Goal: Task Accomplishment & Management: Complete application form

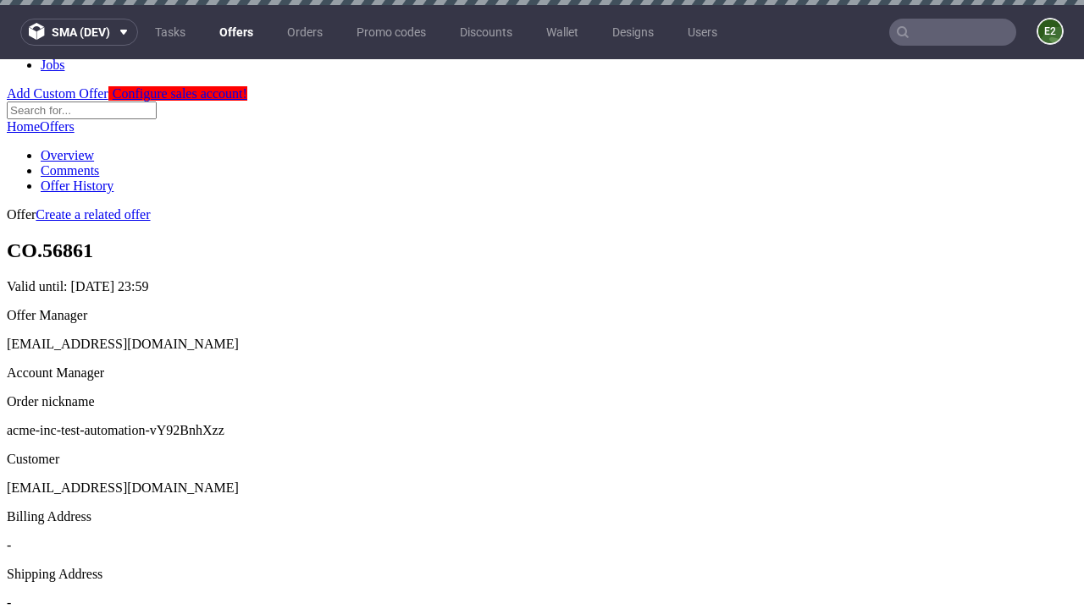
scroll to position [5, 0]
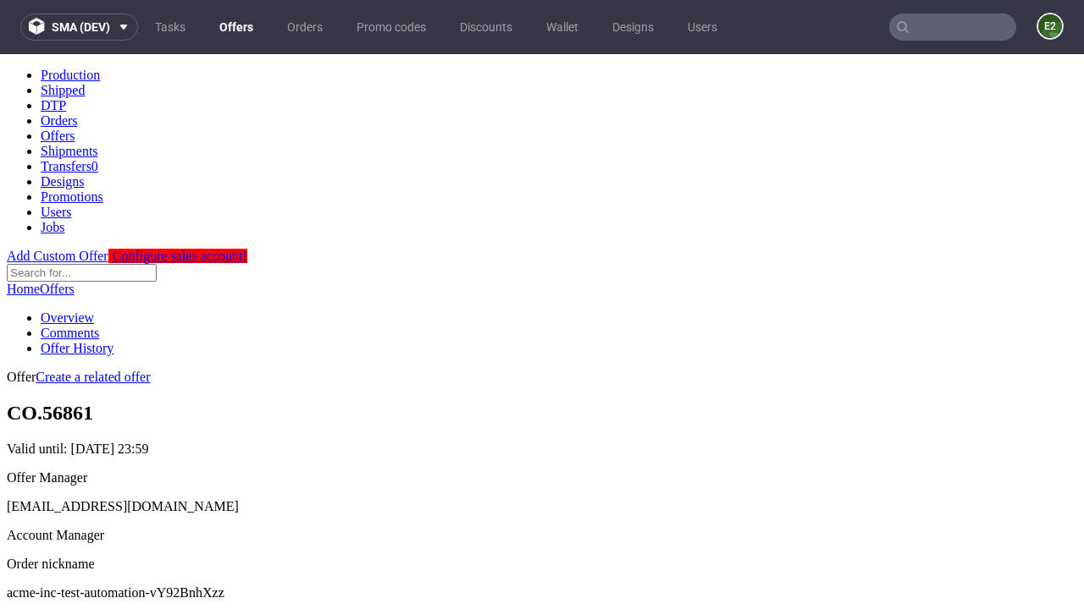
scroll to position [168, 0]
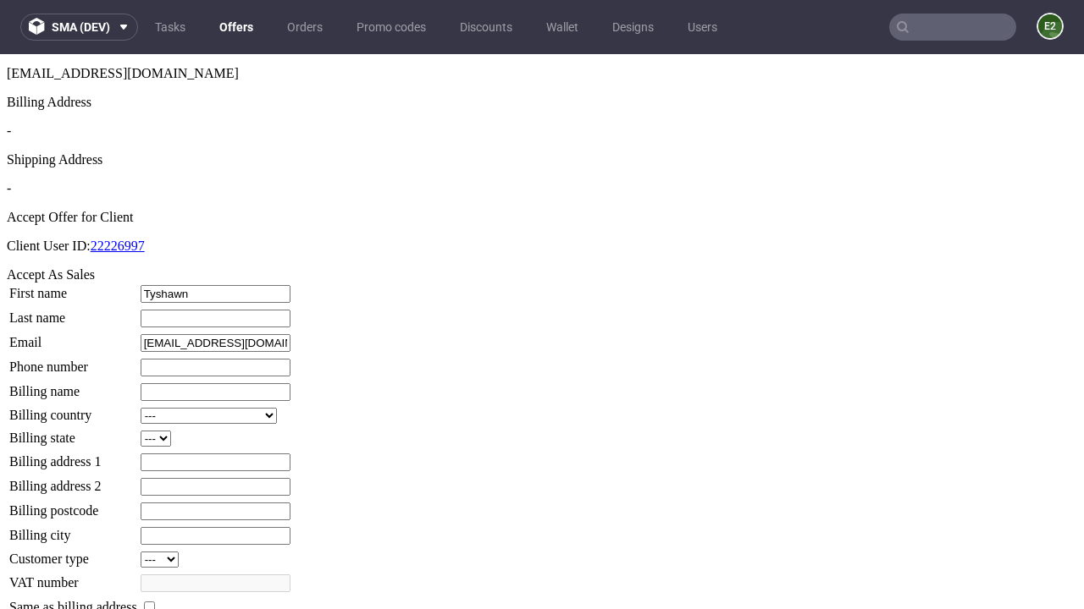
type input "Tyshawn"
type input "[PERSON_NAME]"
type input "1509813888"
type input "Richmond_Larkin"
select select "13"
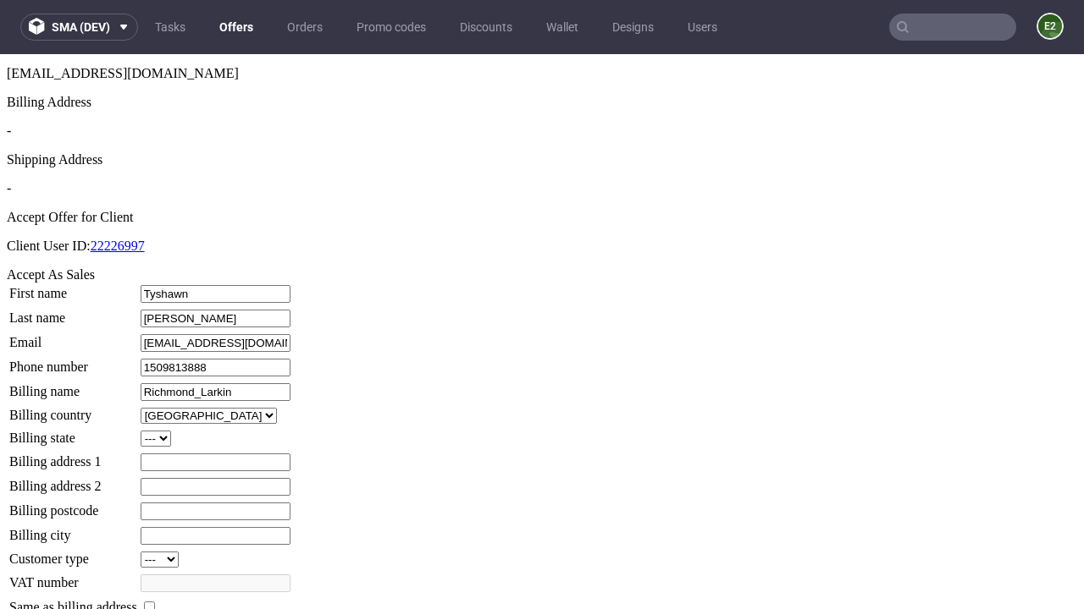
type input "Richmond_Larkin"
type input "[STREET_ADDRESS]"
select select "132"
type input "[STREET_ADDRESS]"
type input "WG4 1FM"
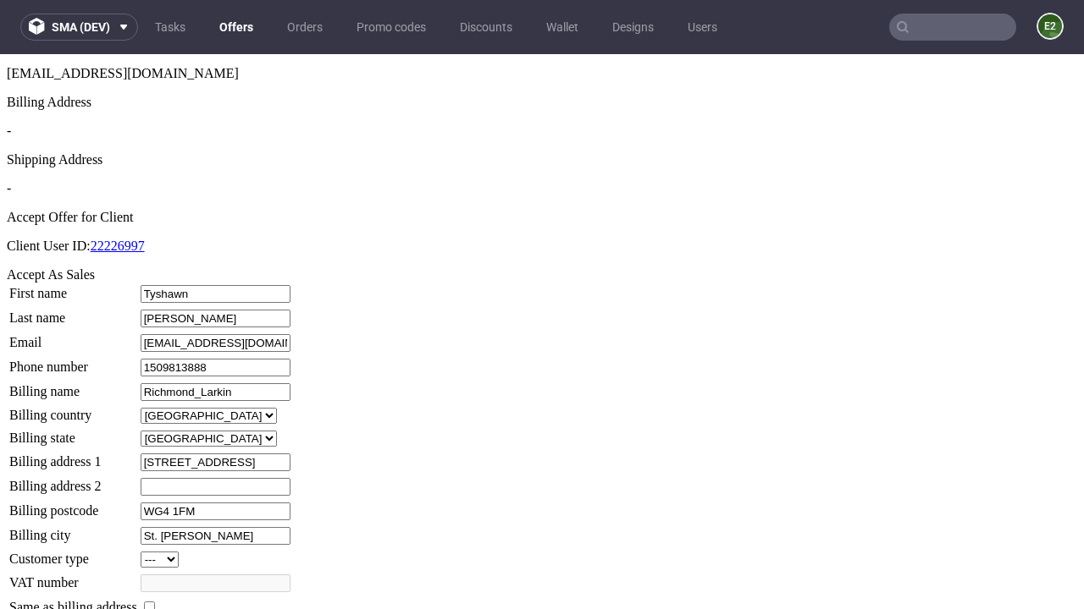
type input "St. [PERSON_NAME]"
click at [155, 602] on input "checkbox" at bounding box center [149, 607] width 11 height 11
checkbox input "true"
type input "Richmond_Larkin"
select select "13"
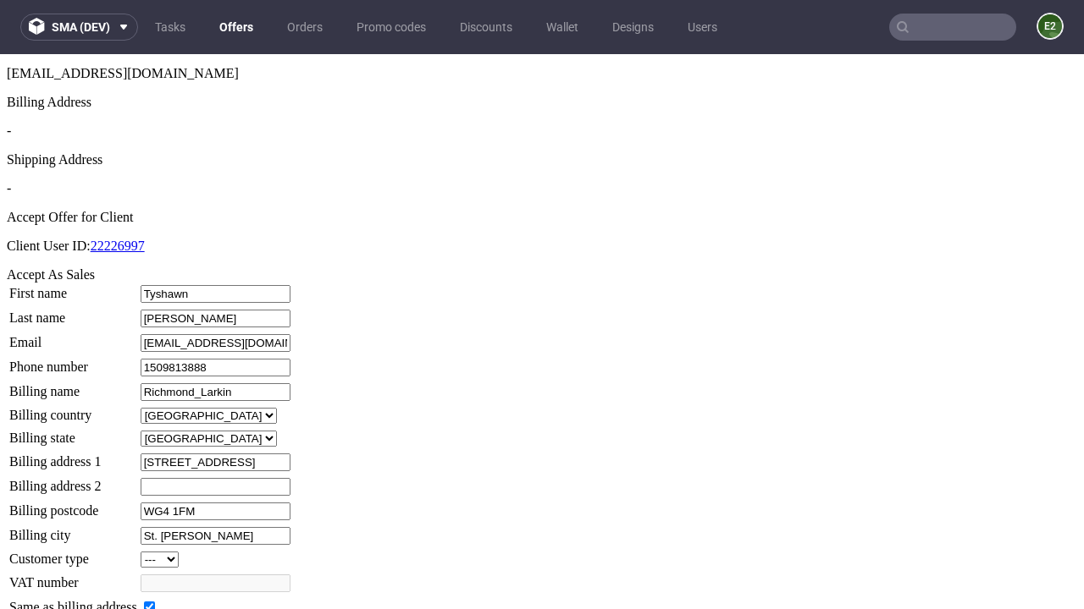
type input "[STREET_ADDRESS]"
type input "WG4 1FM"
type input "St. [PERSON_NAME]"
